Goal: Transaction & Acquisition: Purchase product/service

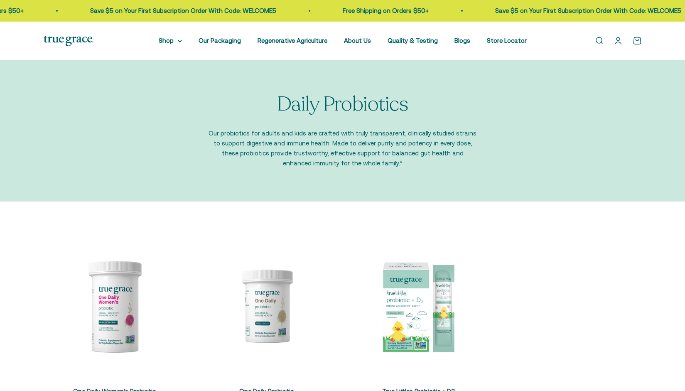
scroll to position [125, 0]
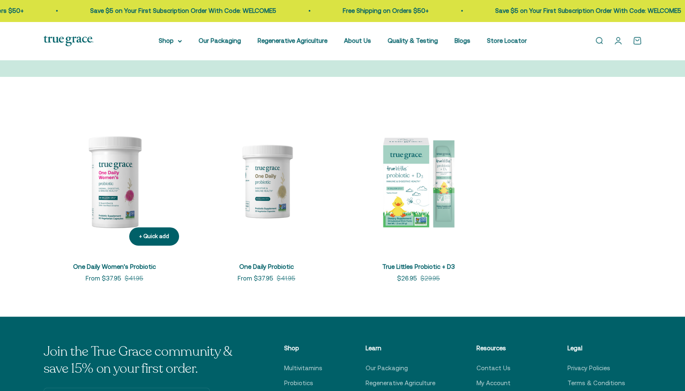
drag, startPoint x: 0, startPoint y: 0, endPoint x: 123, endPoint y: 201, distance: 235.4
click at [123, 201] on img at bounding box center [115, 181] width 142 height 142
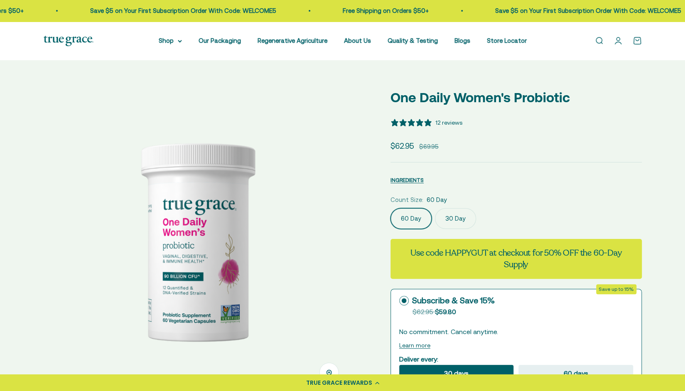
select select "3"
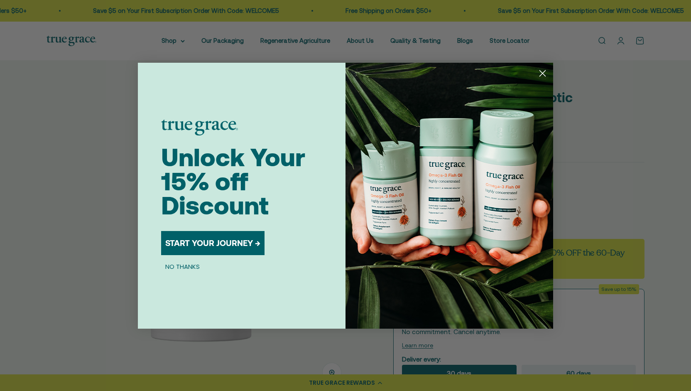
click at [540, 70] on icon "Close dialog" at bounding box center [543, 73] width 6 height 6
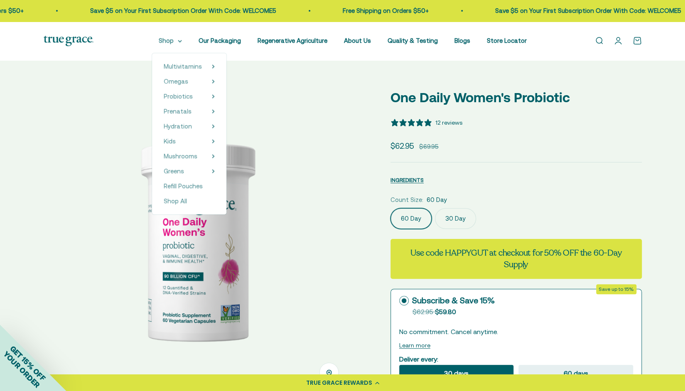
click at [181, 41] on summary "Shop" at bounding box center [170, 41] width 23 height 10
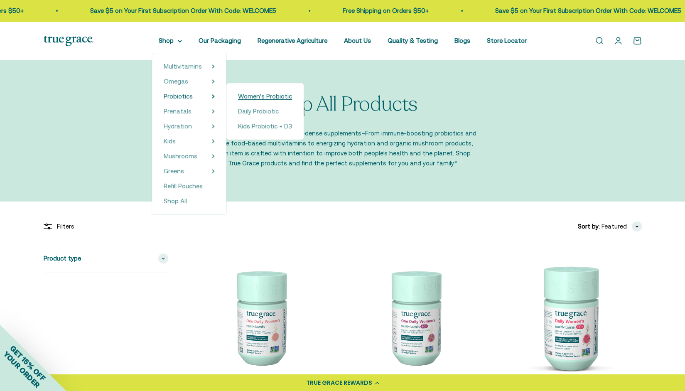
click at [264, 93] on span "Women's Probiotic" at bounding box center [265, 96] width 54 height 7
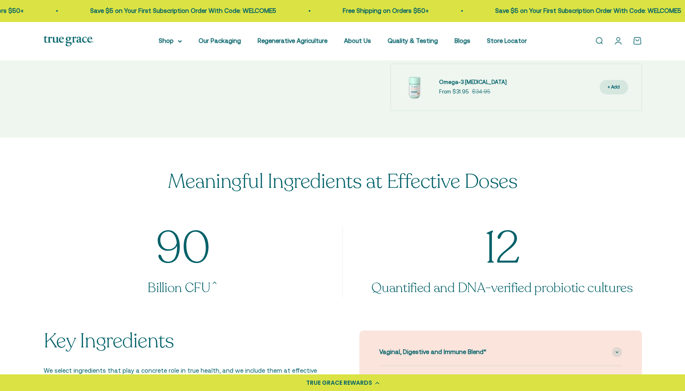
select select "3"
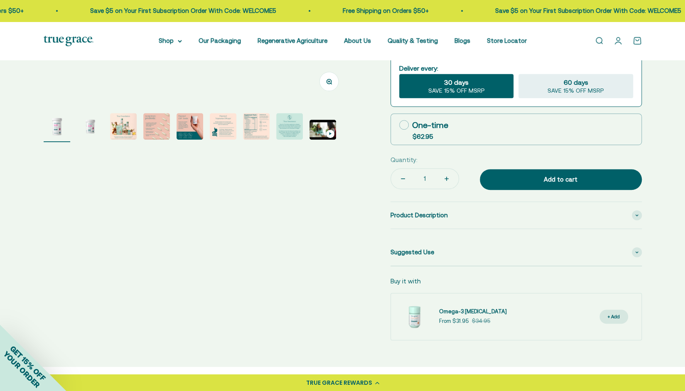
scroll to position [125, 0]
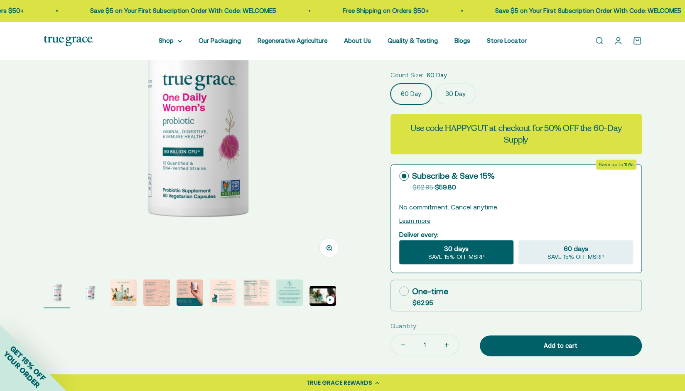
click at [454, 95] on label "30 Day" at bounding box center [455, 94] width 41 height 21
click at [391, 84] on input "30 Day" at bounding box center [390, 83] width 0 height 0
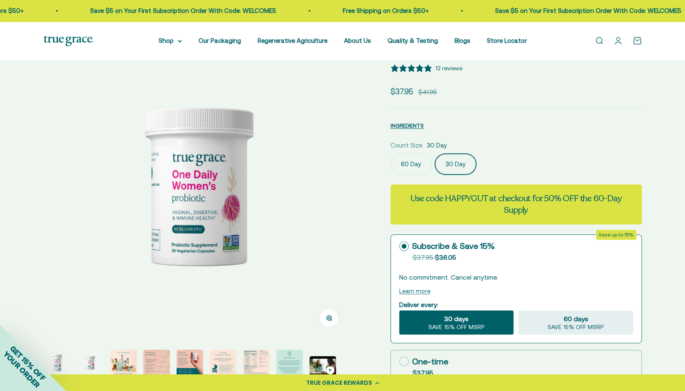
scroll to position [42, 0]
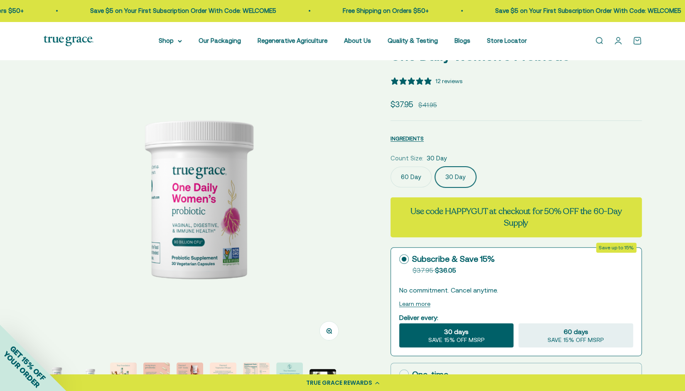
click at [408, 175] on label "60 Day" at bounding box center [411, 177] width 41 height 21
click at [391, 167] on input "60 Day" at bounding box center [390, 166] width 0 height 0
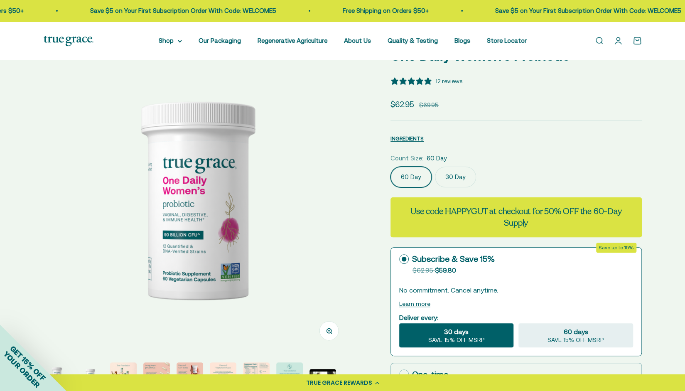
click at [457, 177] on label "30 Day" at bounding box center [455, 177] width 41 height 21
click at [391, 167] on input "30 Day" at bounding box center [390, 166] width 0 height 0
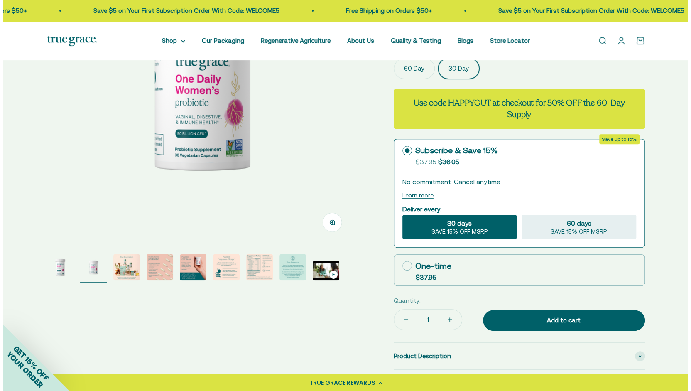
scroll to position [208, 0]
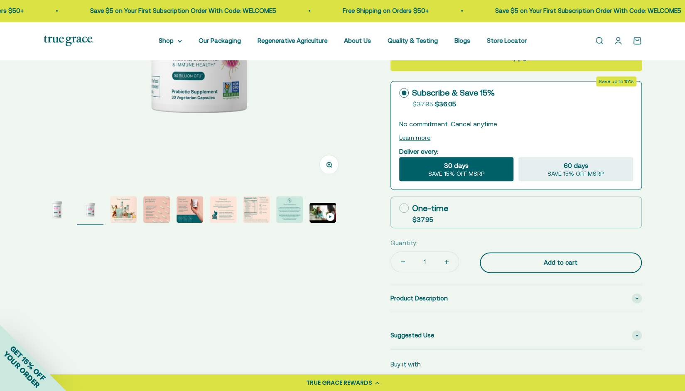
click at [538, 260] on div "Add to cart" at bounding box center [561, 263] width 129 height 10
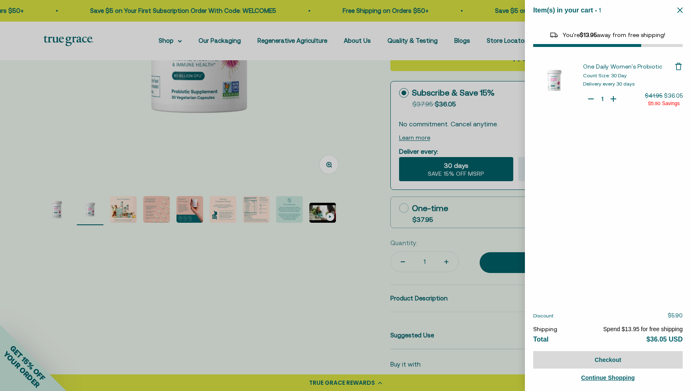
select select "40055698129088"
select select "44882806636758"
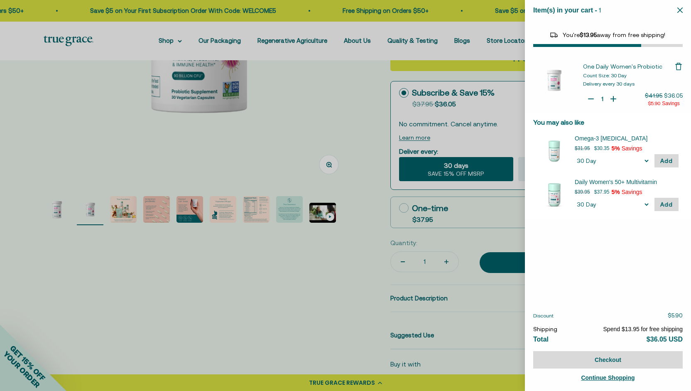
click at [596, 78] on span "Count Size: 30 Day" at bounding box center [605, 76] width 44 height 6
click at [608, 359] on button "Checkout" at bounding box center [609, 359] width 150 height 17
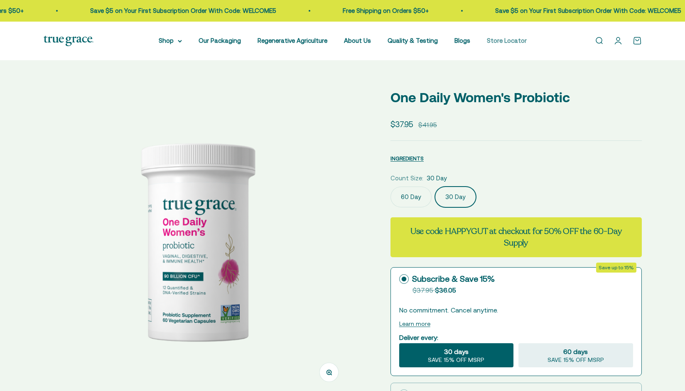
scroll to position [208, 0]
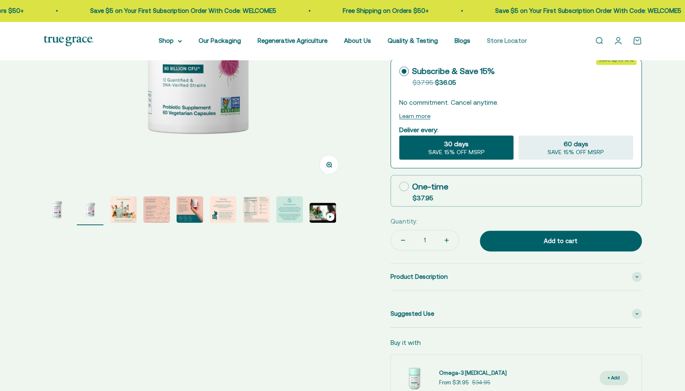
click at [502, 40] on link "Store Locator" at bounding box center [507, 40] width 40 height 7
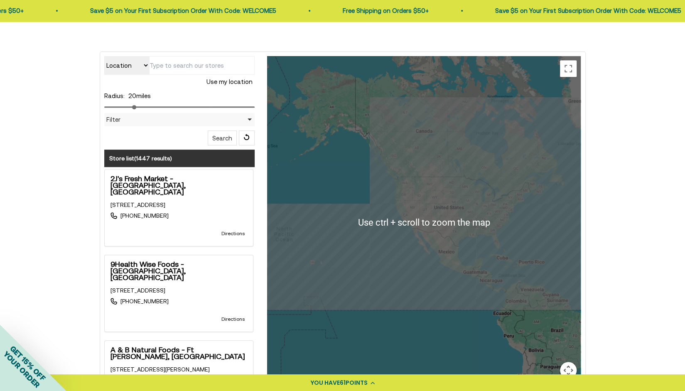
scroll to position [125, 0]
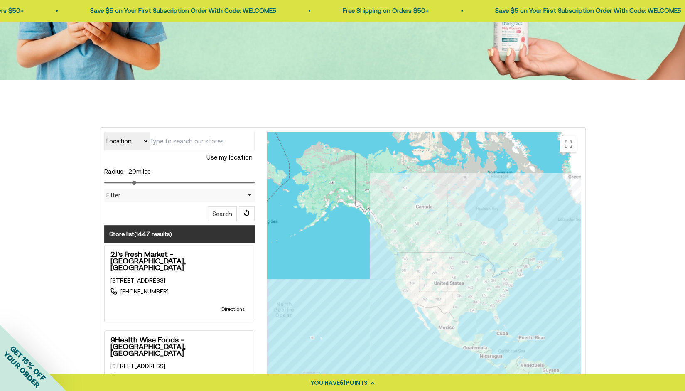
click at [234, 160] on button "Use my location" at bounding box center [229, 157] width 50 height 14
click at [231, 153] on button "Use my location" at bounding box center [229, 157] width 50 height 14
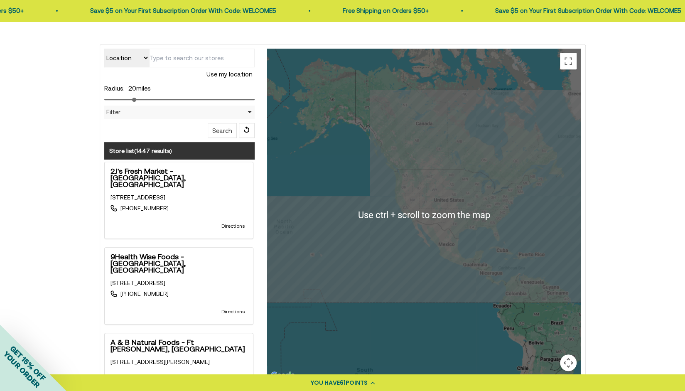
scroll to position [166, 0]
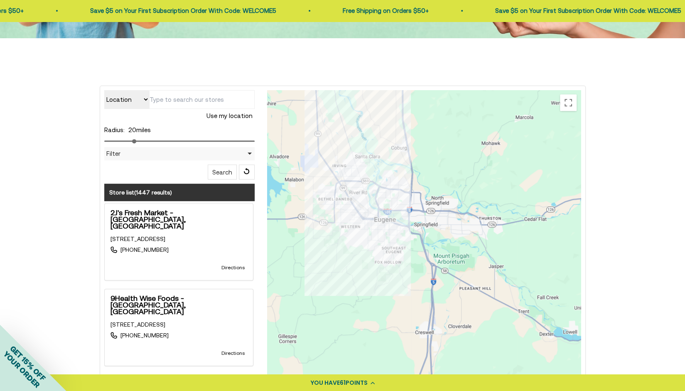
click at [383, 175] on div at bounding box center [424, 256] width 314 height 332
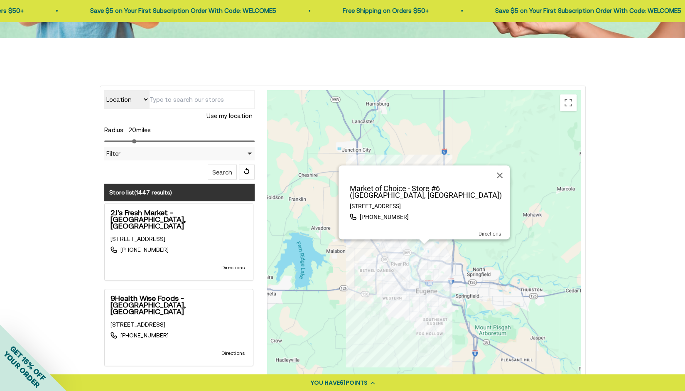
click at [440, 258] on div "Market of Choice - Store #6 ([GEOGRAPHIC_DATA], [GEOGRAPHIC_DATA]) [STREET_ADDR…" at bounding box center [424, 256] width 314 height 332
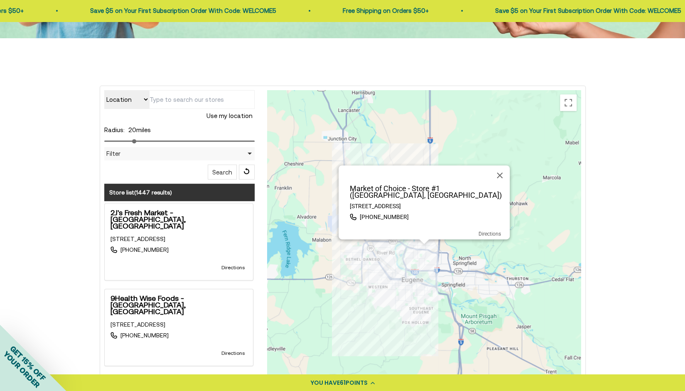
click at [429, 279] on div "Market of Choice - Store #1 ([GEOGRAPHIC_DATA], [GEOGRAPHIC_DATA]) [STREET_ADDR…" at bounding box center [424, 256] width 314 height 332
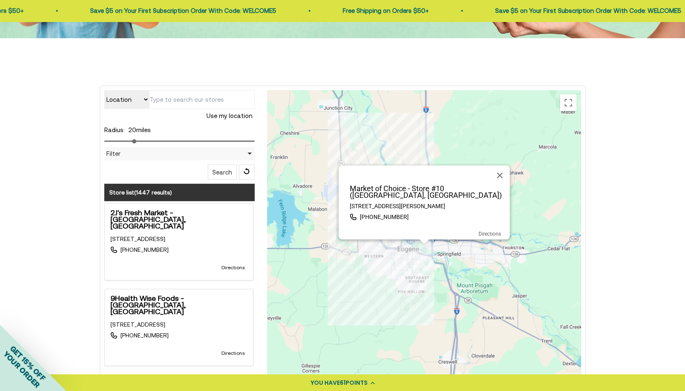
click at [414, 256] on div "Market of Choice - Store #10 ([GEOGRAPHIC_DATA], [GEOGRAPHIC_DATA]) [STREET_ADD…" at bounding box center [424, 256] width 314 height 332
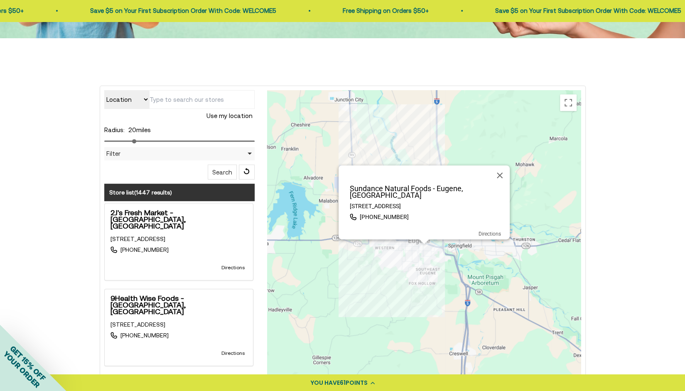
click at [419, 247] on div "Sundance Natural Foods - [GEOGRAPHIC_DATA], OR [STREET_ADDRESS] (541) 343-1519 …" at bounding box center [424, 256] width 314 height 332
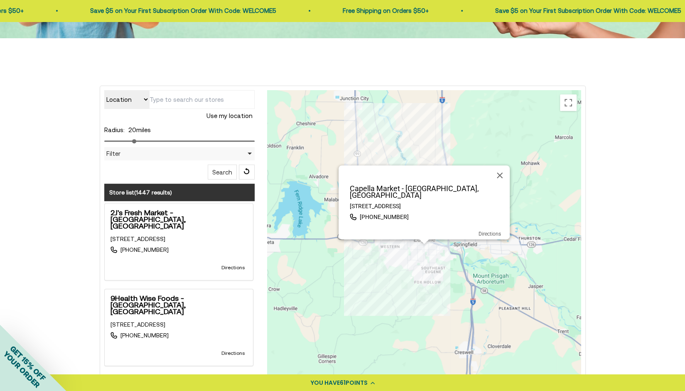
click at [421, 253] on div "Capella Market - [GEOGRAPHIC_DATA][STREET_ADDRESS] [PHONE_NUMBER] Directions" at bounding box center [424, 256] width 314 height 332
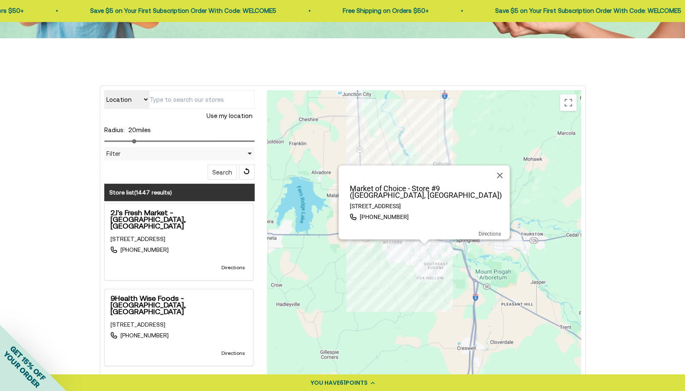
click at [428, 241] on div at bounding box center [424, 241] width 10 height 5
click at [429, 241] on div at bounding box center [424, 241] width 10 height 5
click at [428, 243] on div at bounding box center [424, 241] width 10 height 5
click at [427, 243] on div at bounding box center [424, 241] width 10 height 5
click at [425, 243] on div at bounding box center [424, 241] width 10 height 5
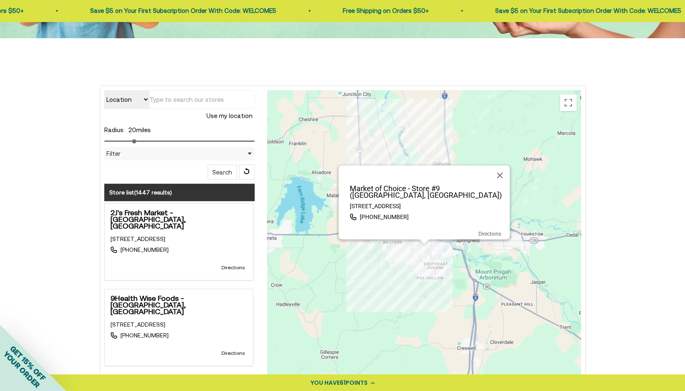
click at [418, 199] on div "Market of Choice - Store #9 ([GEOGRAPHIC_DATA], [GEOGRAPHIC_DATA]) [STREET_ADDR…" at bounding box center [427, 212] width 166 height 54
click at [418, 192] on p "Market of Choice - Store #9 ([GEOGRAPHIC_DATA], [GEOGRAPHIC_DATA])" at bounding box center [427, 191] width 166 height 13
